Goal: Task Accomplishment & Management: Complete application form

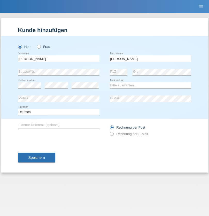
type input "[PERSON_NAME]"
select select "PL"
select select "C"
select select "30"
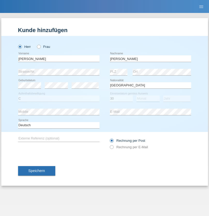
select select "07"
select select "2018"
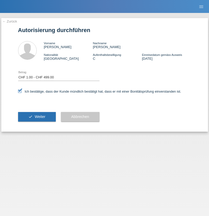
select select "1"
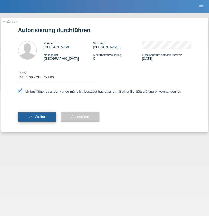
click at [37, 117] on span "Weiter" at bounding box center [40, 117] width 11 height 4
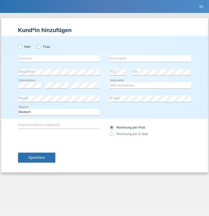
radio input "true"
click at [59, 58] on input "text" at bounding box center [58, 58] width 81 height 6
type input "Bastri"
click at [151, 58] on input "text" at bounding box center [150, 58] width 81 height 6
type input "Ajdari"
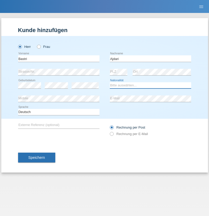
select select "MK"
select select "C"
select select "01"
select select "02"
radio input "true"
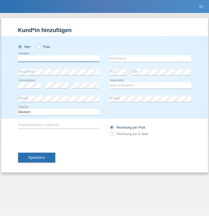
click at [59, 58] on input "text" at bounding box center [58, 58] width 81 height 6
type input "[PERSON_NAME]"
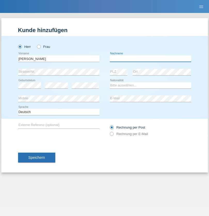
click at [151, 58] on input "text" at bounding box center [150, 58] width 81 height 6
type input "[PERSON_NAME]"
select select "CH"
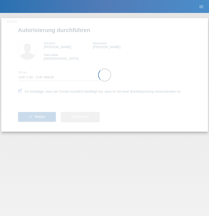
select select "1"
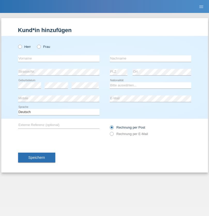
radio input "true"
click at [59, 58] on input "text" at bounding box center [58, 58] width 81 height 6
type input "[PERSON_NAME]"
click at [151, 58] on input "text" at bounding box center [150, 58] width 81 height 6
type input "Hugentobler"
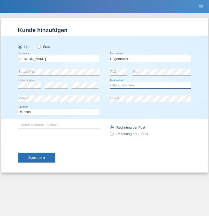
select select "CH"
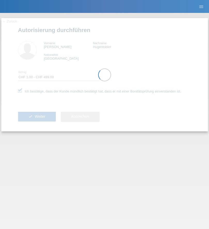
select select "1"
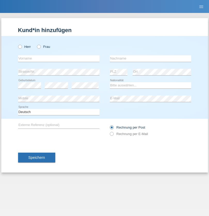
radio input "true"
click at [59, 58] on input "text" at bounding box center [58, 58] width 81 height 6
type input "Zade"
click at [151, 58] on input "text" at bounding box center [150, 58] width 81 height 6
type input "Kadrievski"
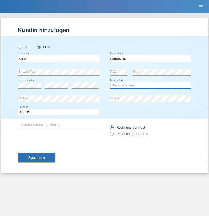
select select "CH"
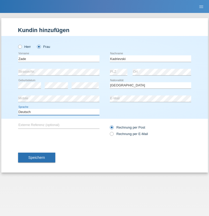
select select "en"
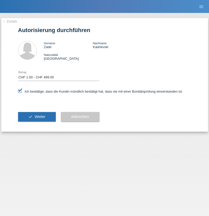
select select "1"
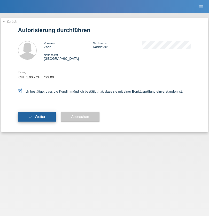
click at [37, 117] on span "Weiter" at bounding box center [40, 117] width 11 height 4
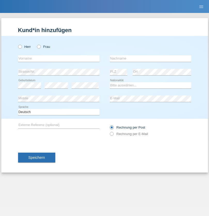
radio input "true"
click at [59, 58] on input "text" at bounding box center [58, 58] width 81 height 6
type input "[PERSON_NAME]"
click at [151, 58] on input "text" at bounding box center [150, 58] width 81 height 6
type input "Mehlhorn"
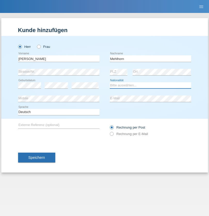
select select "CH"
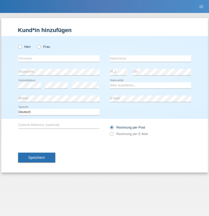
radio input "true"
click at [59, 58] on input "text" at bounding box center [58, 58] width 81 height 6
type input "Cristina"
click at [151, 58] on input "text" at bounding box center [150, 58] width 81 height 6
type input "Papuc"
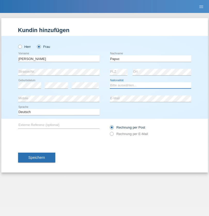
select select "RO"
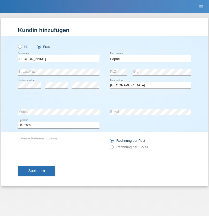
select select "C"
select select "30"
select select "07"
select select "2019"
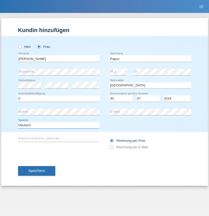
select select "en"
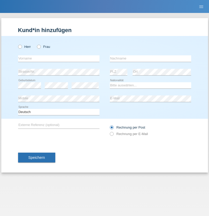
radio input "true"
click at [59, 58] on input "text" at bounding box center [58, 58] width 81 height 6
type input "Dikbaş"
click at [151, 58] on input "text" at bounding box center [150, 58] width 81 height 6
type input "Nuray"
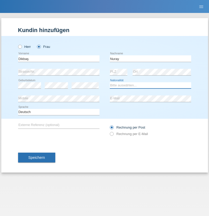
select select "TR"
select select "C"
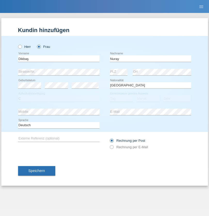
select select "09"
select select "11"
select select "1994"
